Goal: Navigation & Orientation: Find specific page/section

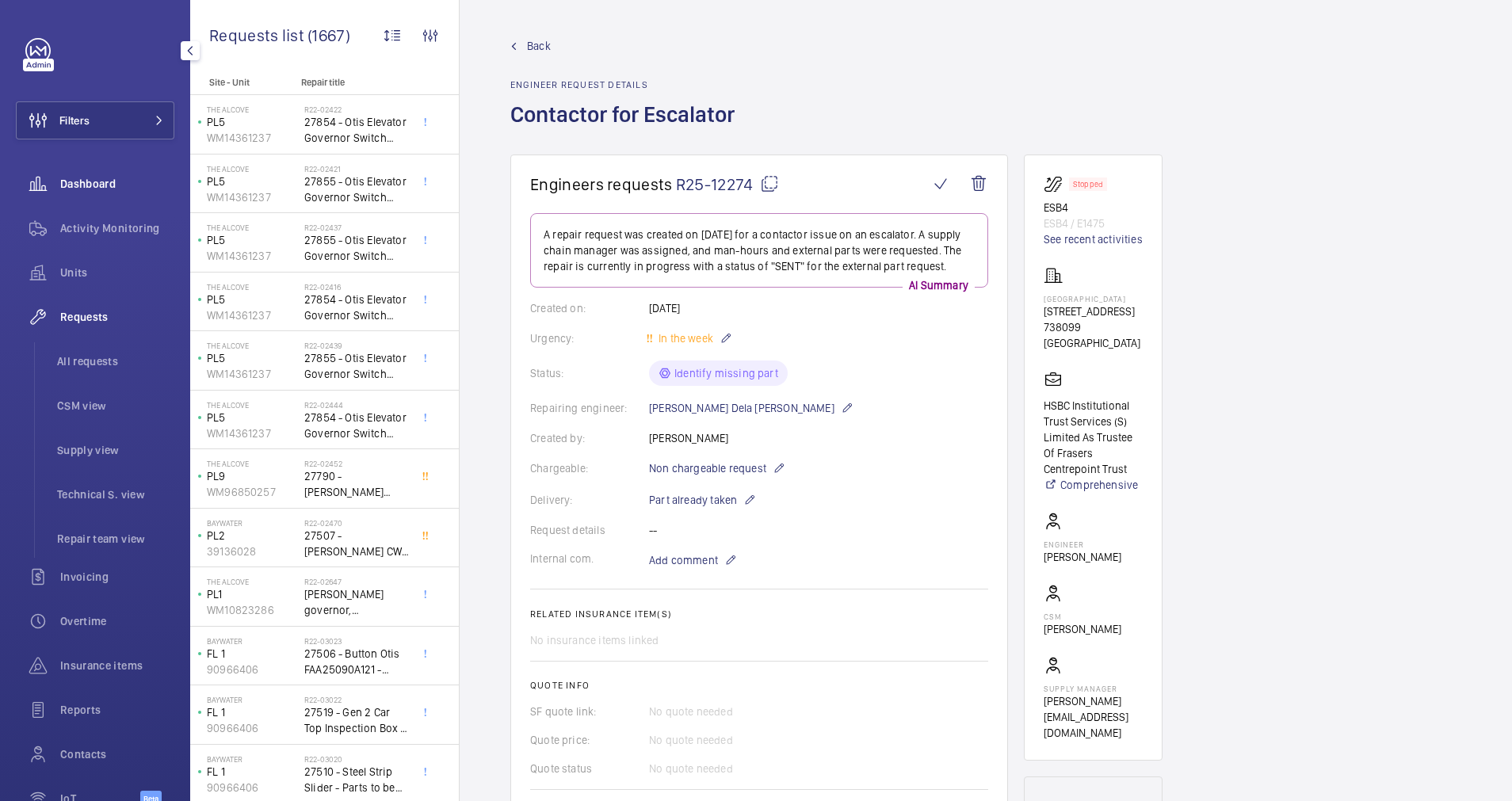
click at [83, 189] on span "Dashboard" at bounding box center [117, 184] width 114 height 16
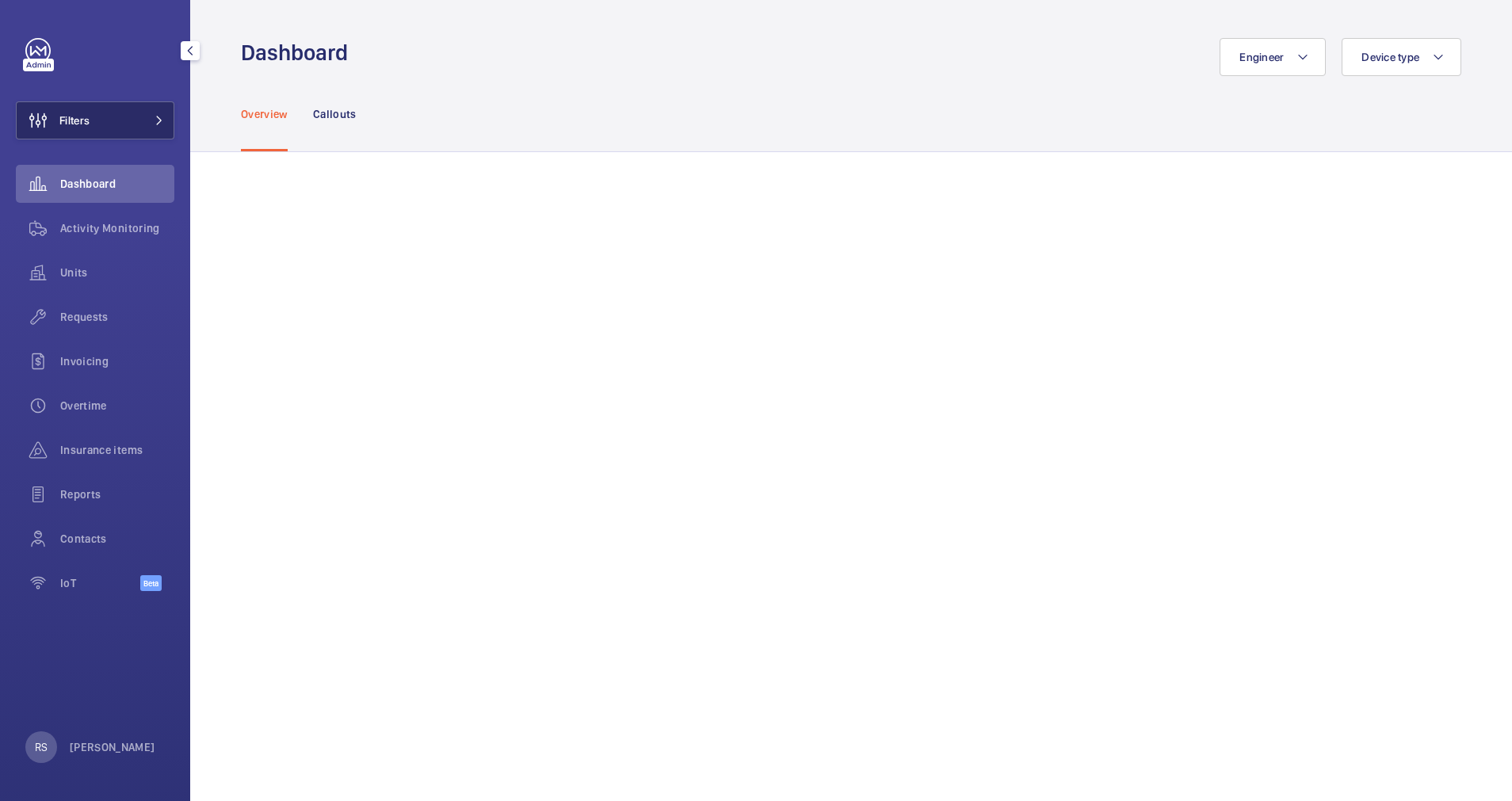
click at [167, 122] on button "Filters" at bounding box center [95, 121] width 158 height 38
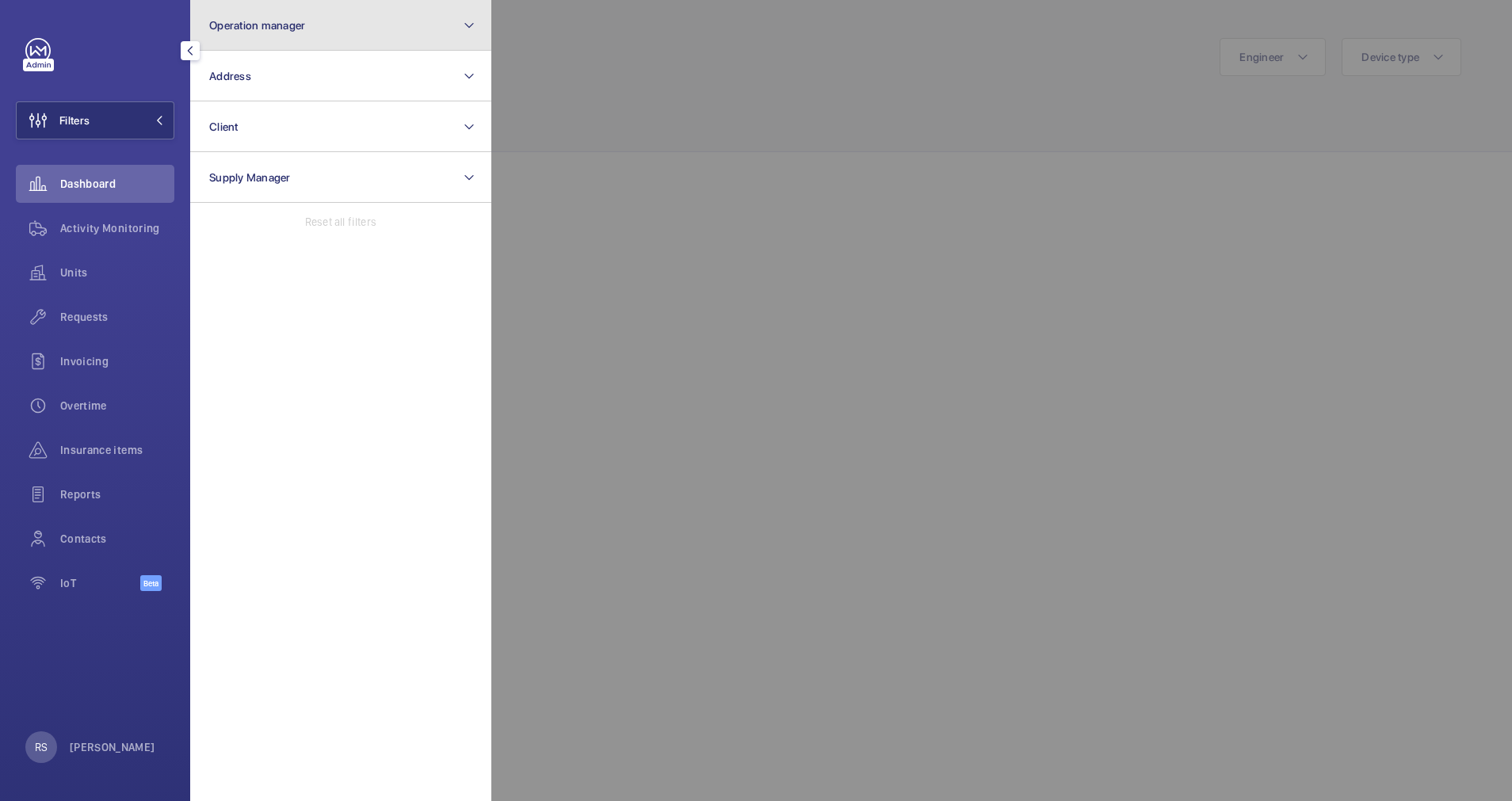
click at [351, 23] on button "Operation manager" at bounding box center [340, 25] width 301 height 50
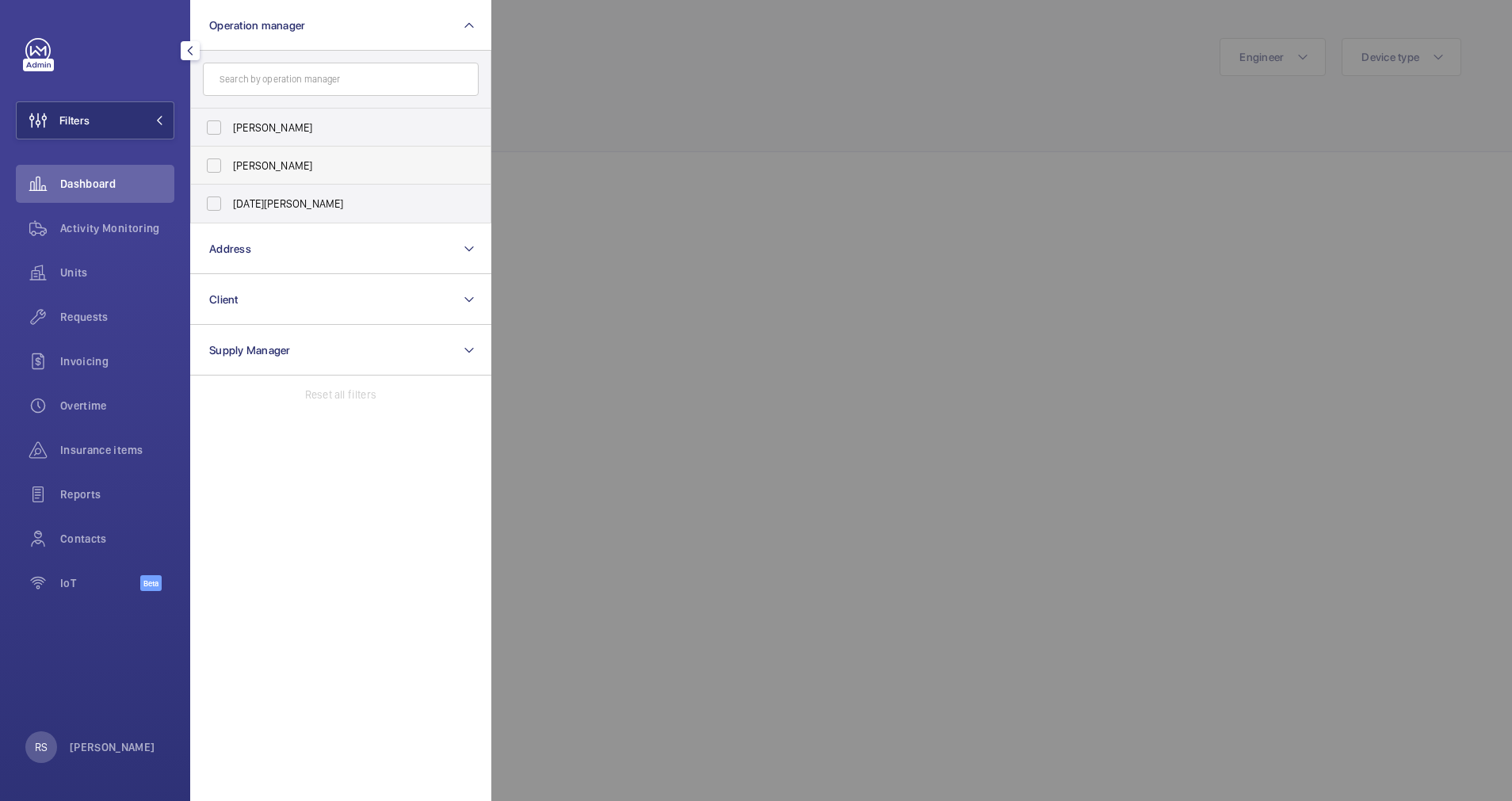
click at [315, 158] on span "[PERSON_NAME]" at bounding box center [342, 166] width 218 height 16
click at [230, 158] on input "[PERSON_NAME]" at bounding box center [213, 165] width 32 height 32
checkbox input "true"
click at [579, 97] on div at bounding box center [1247, 400] width 1512 height 801
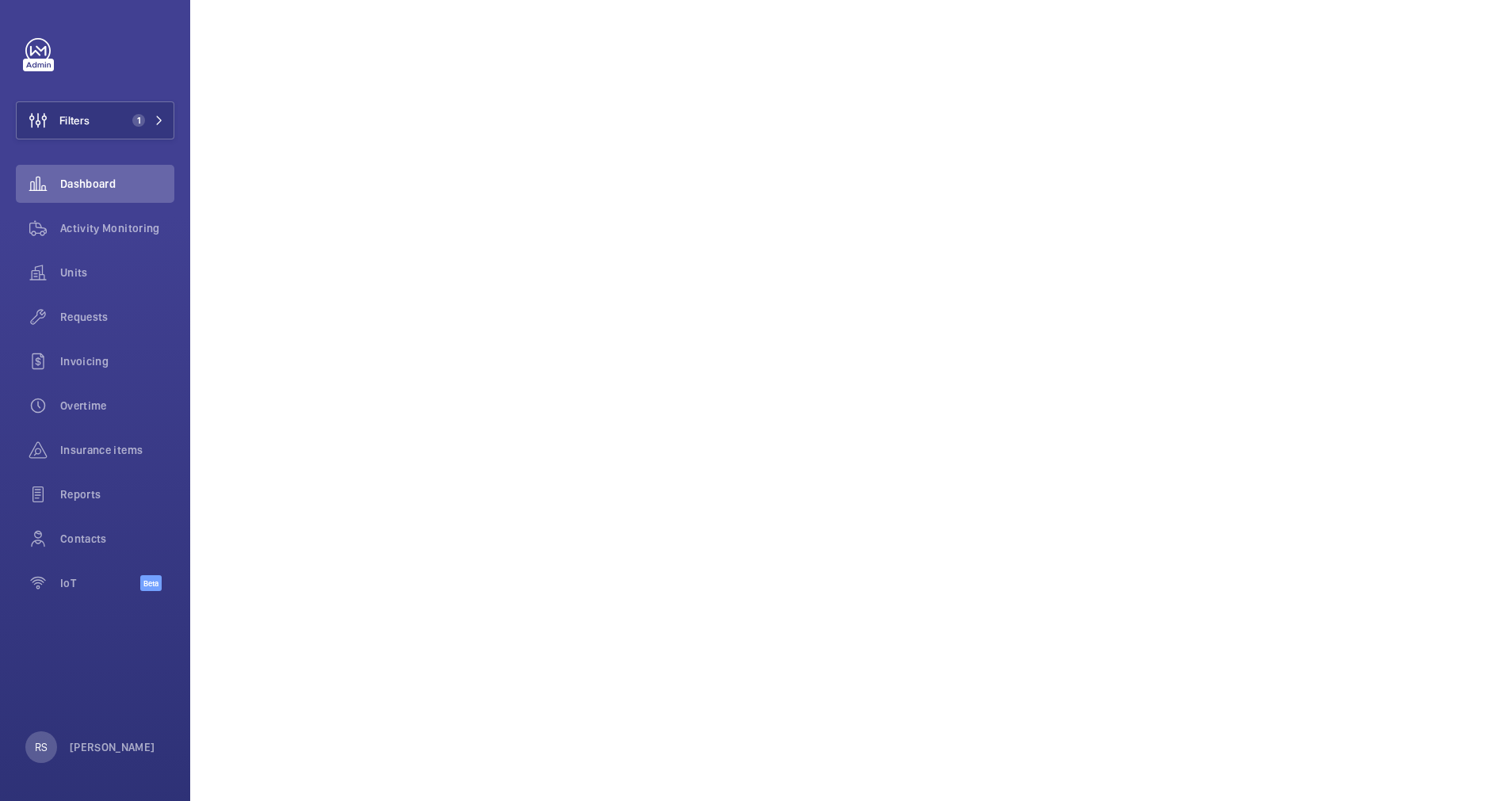
scroll to position [238, 0]
click at [109, 236] on div "Activity Monitoring" at bounding box center [95, 228] width 158 height 38
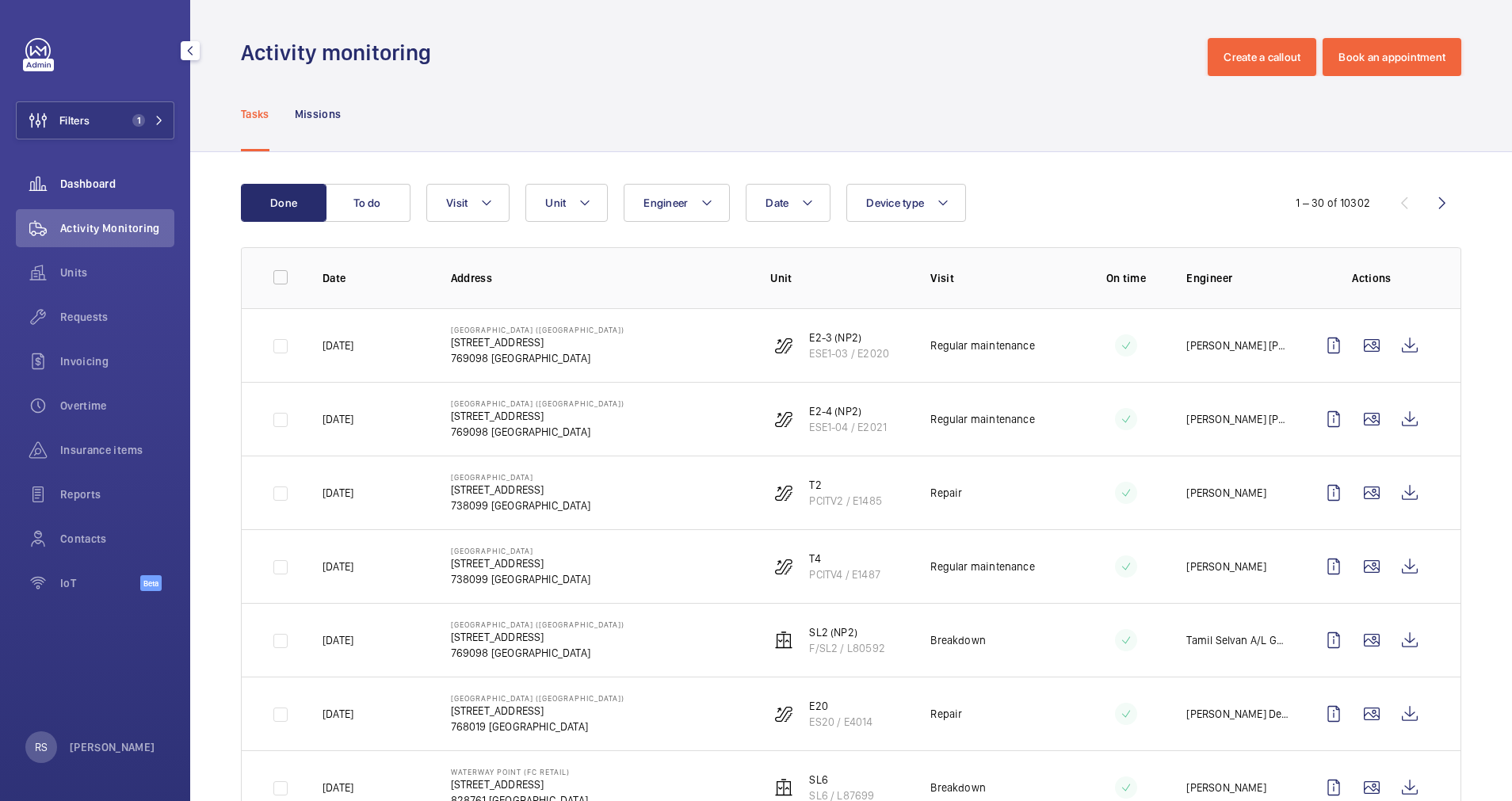
click at [109, 176] on div "Dashboard" at bounding box center [95, 184] width 158 height 38
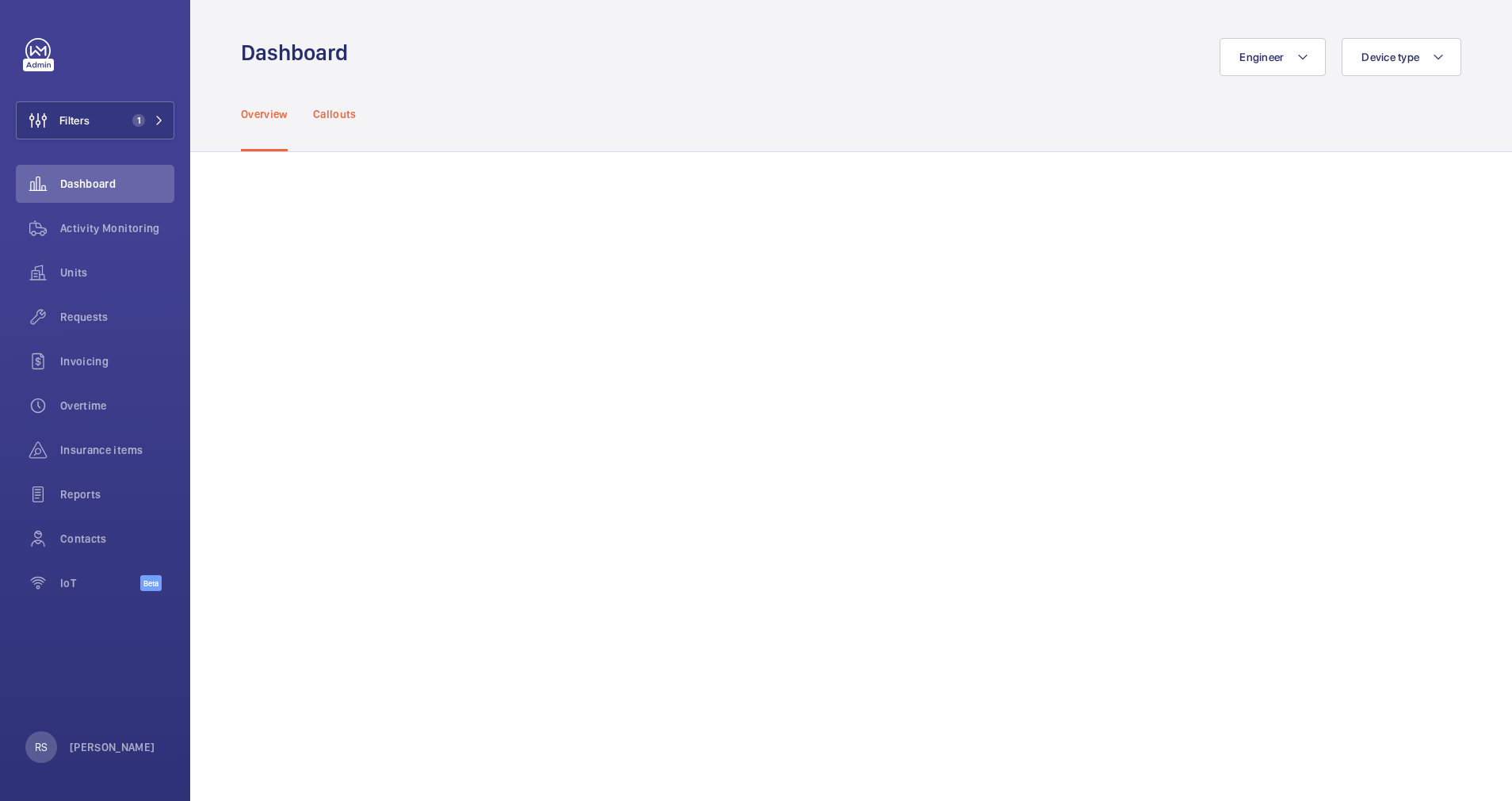
click at [343, 122] on p "Callouts" at bounding box center [335, 114] width 43 height 16
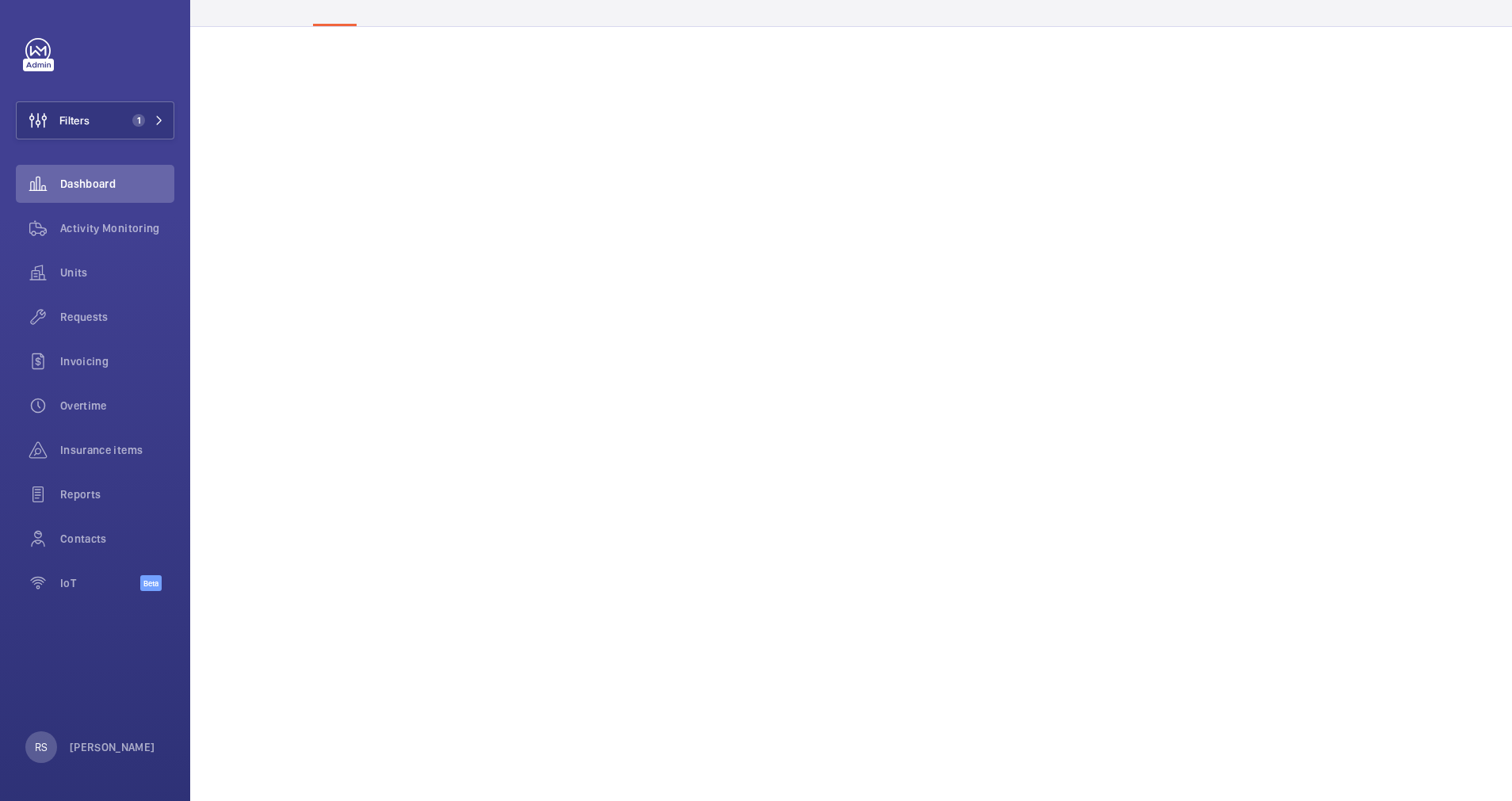
scroll to position [122, 0]
